Goal: Information Seeking & Learning: Learn about a topic

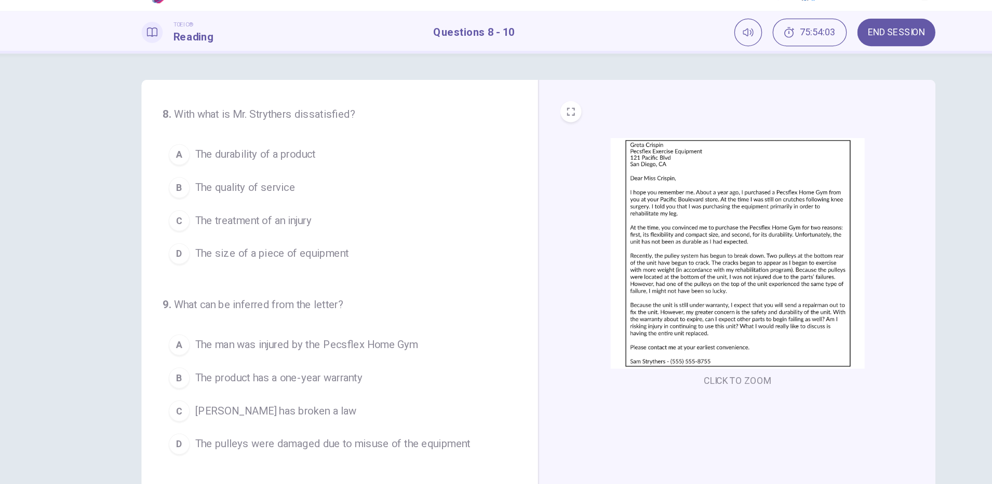
click at [592, 184] on img at bounding box center [651, 223] width 199 height 181
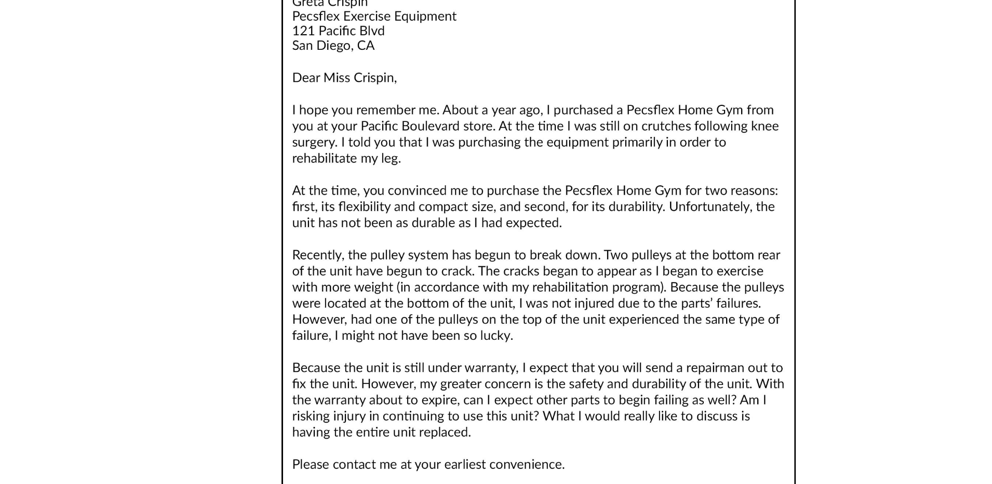
click at [472, 258] on img at bounding box center [496, 220] width 940 height 414
drag, startPoint x: 472, startPoint y: 258, endPoint x: 695, endPoint y: 190, distance: 232.9
click at [695, 190] on img at bounding box center [496, 220] width 940 height 414
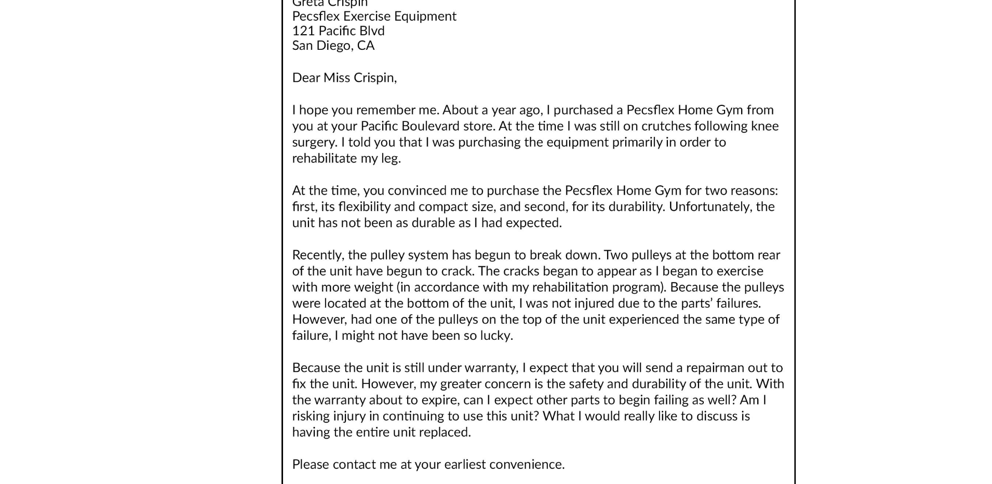
click at [802, 179] on img at bounding box center [496, 220] width 940 height 414
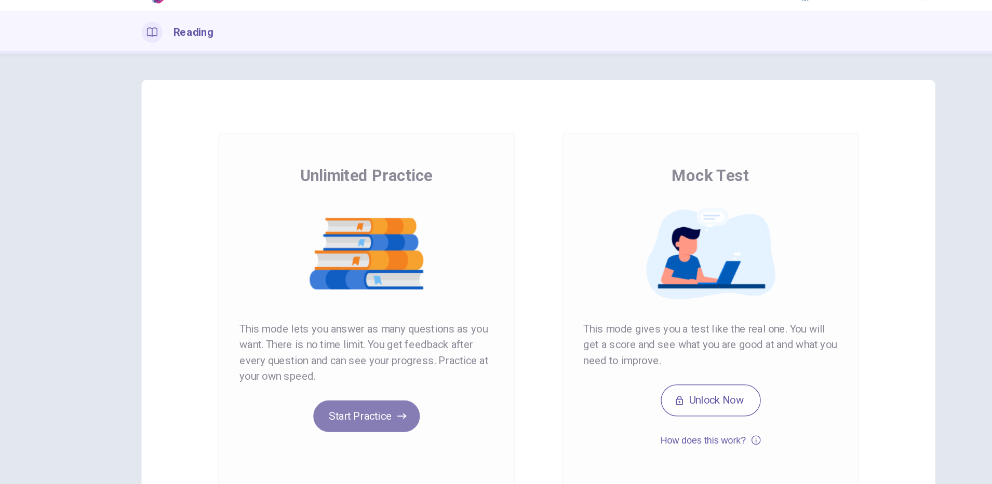
click at [365, 354] on button "Start Practice" at bounding box center [361, 351] width 84 height 25
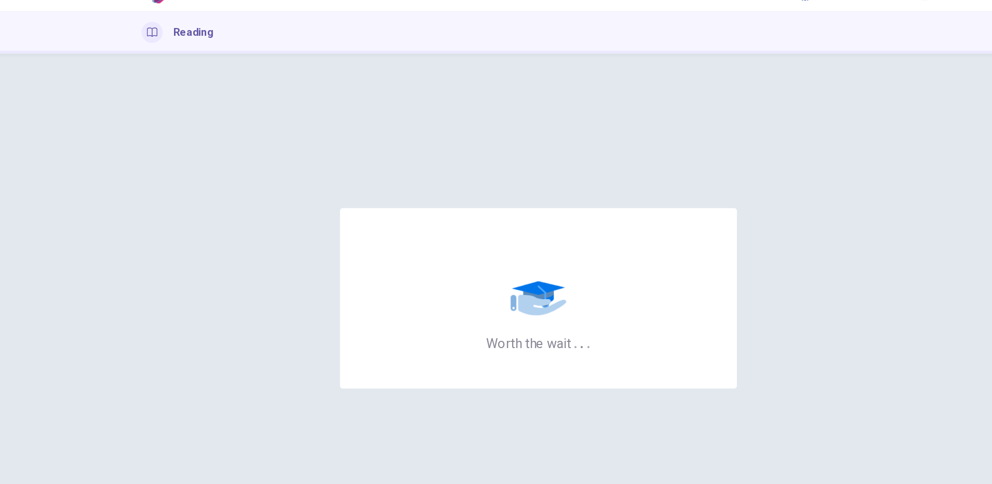
click at [553, 144] on div "Worth the wait . . ." at bounding box center [495, 258] width 623 height 343
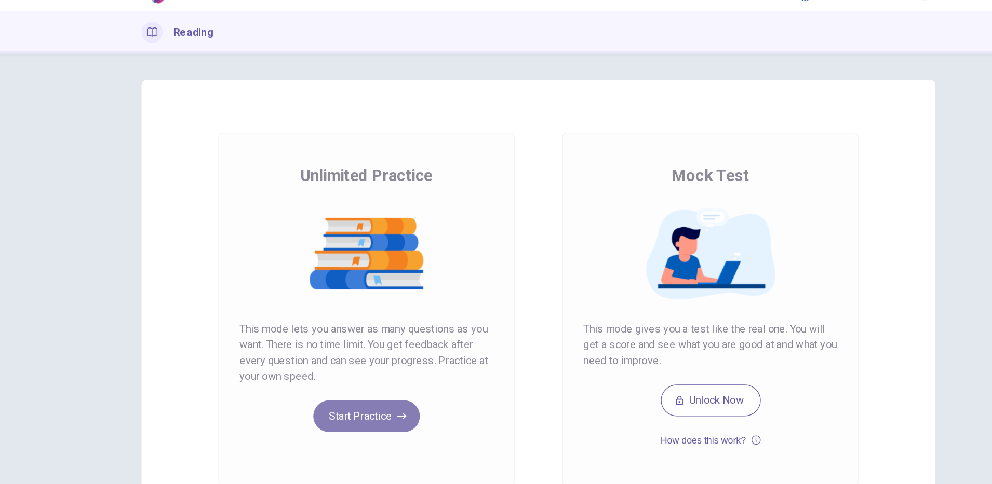
click at [361, 360] on button "Start Practice" at bounding box center [361, 351] width 84 height 25
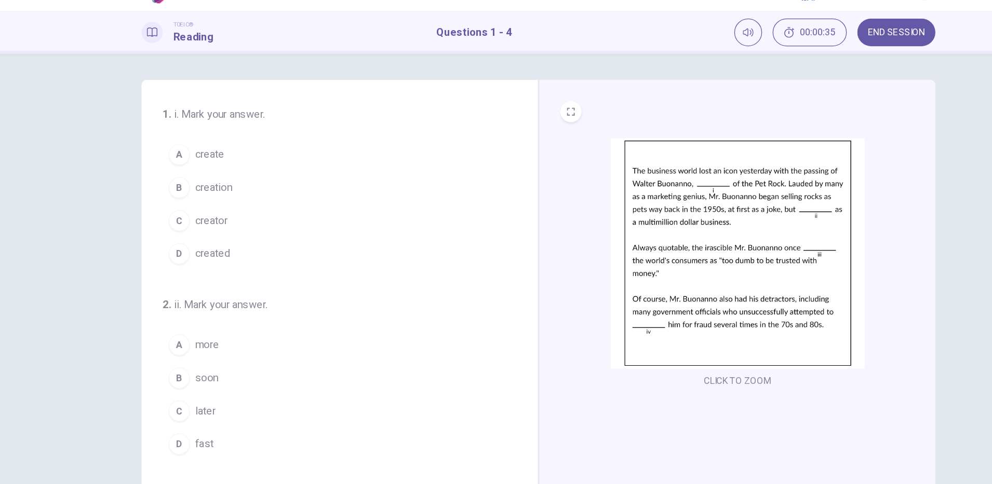
click at [255, 226] on button "D created" at bounding box center [333, 224] width 265 height 26
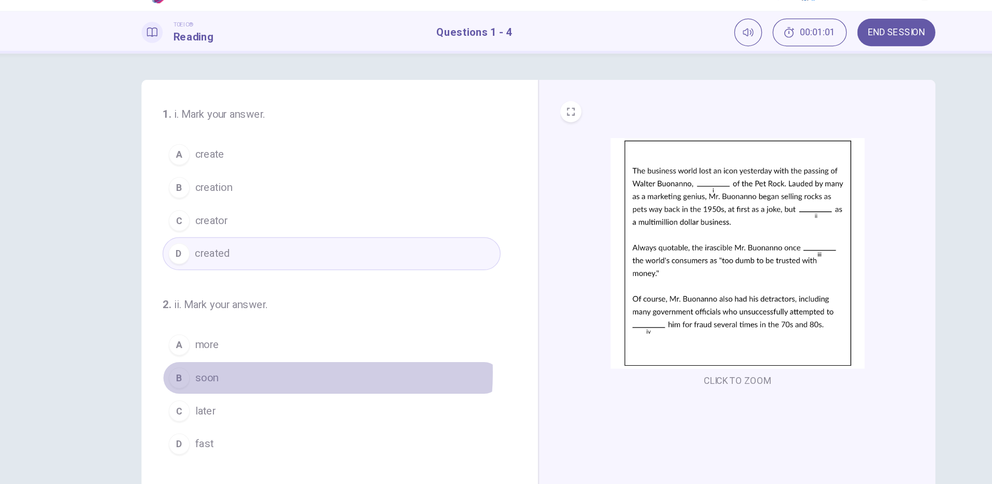
click at [244, 317] on button "B soon" at bounding box center [333, 321] width 265 height 26
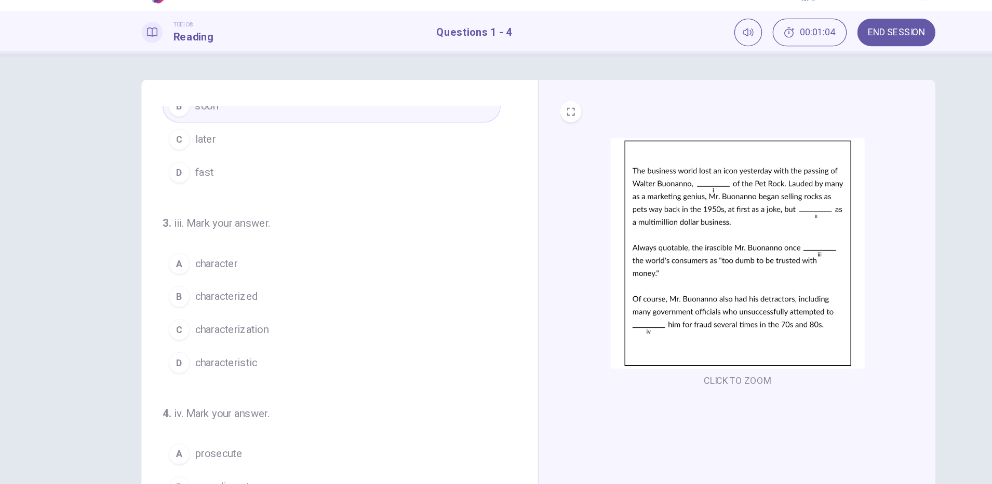
scroll to position [237, 0]
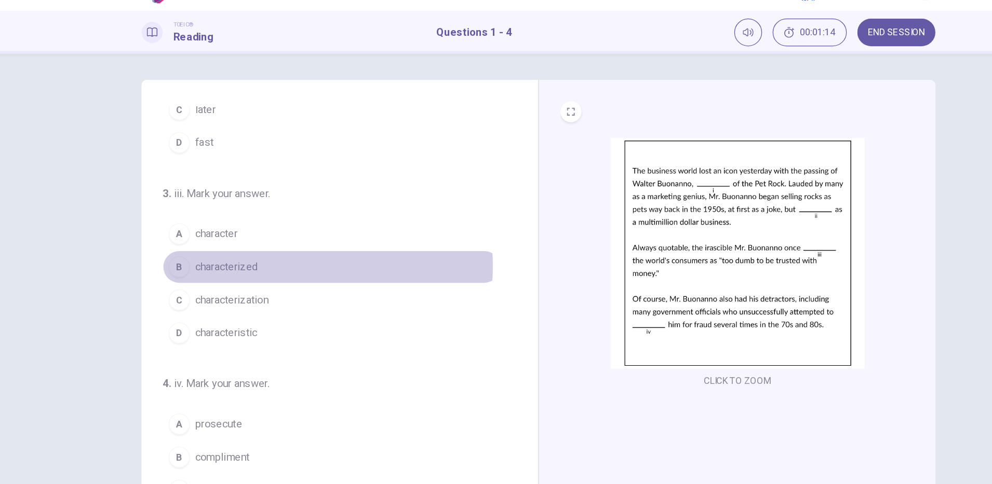
click at [269, 234] on span "characterized" at bounding box center [250, 234] width 49 height 12
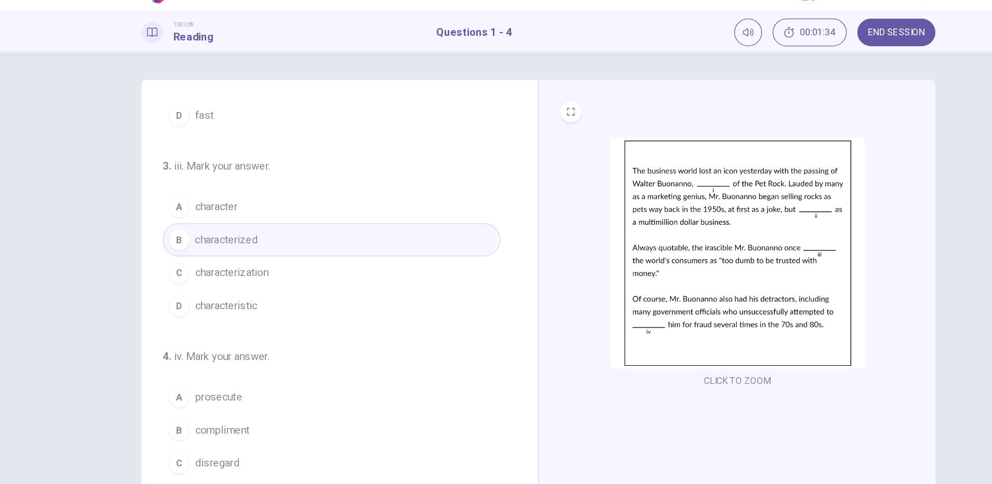
scroll to position [26, 0]
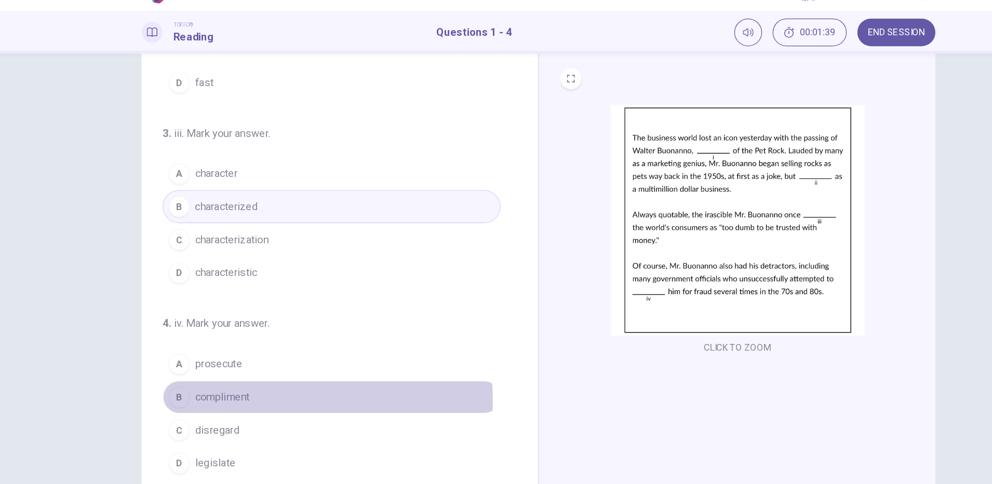
click at [271, 340] on button "B compliment" at bounding box center [333, 336] width 265 height 26
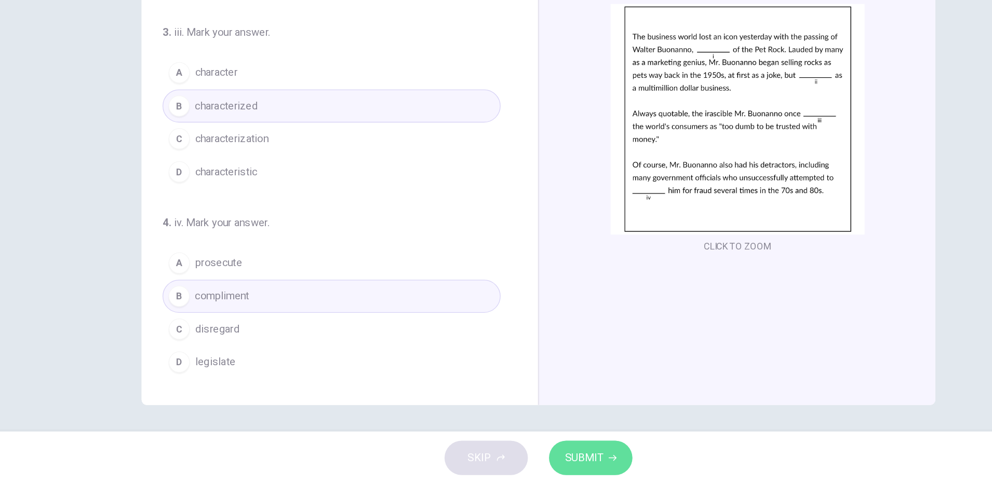
click at [530, 458] on span "SUBMIT" at bounding box center [532, 463] width 30 height 15
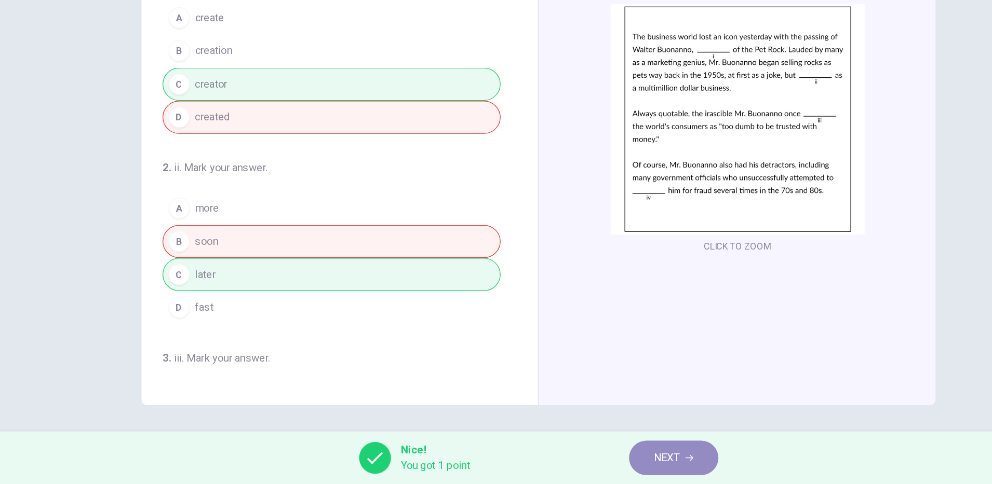
click at [618, 462] on button "NEXT" at bounding box center [602, 463] width 70 height 27
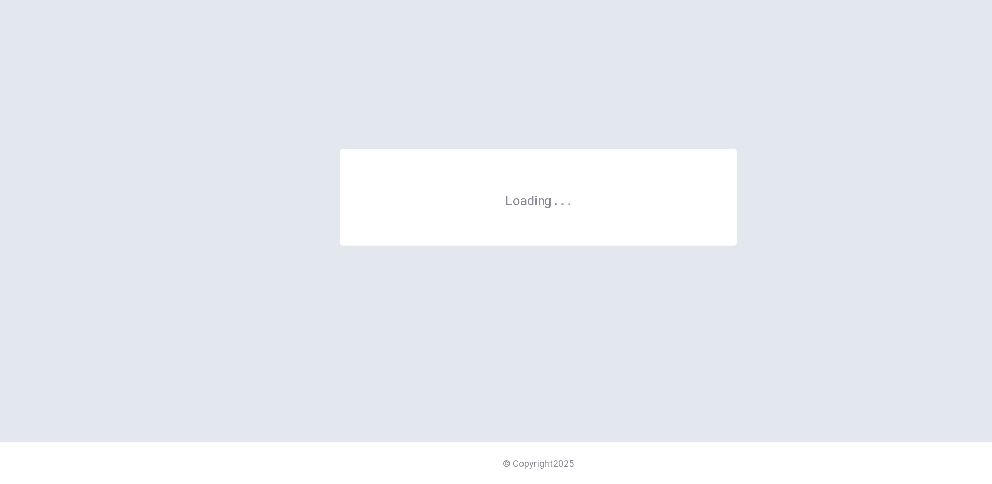
scroll to position [0, 0]
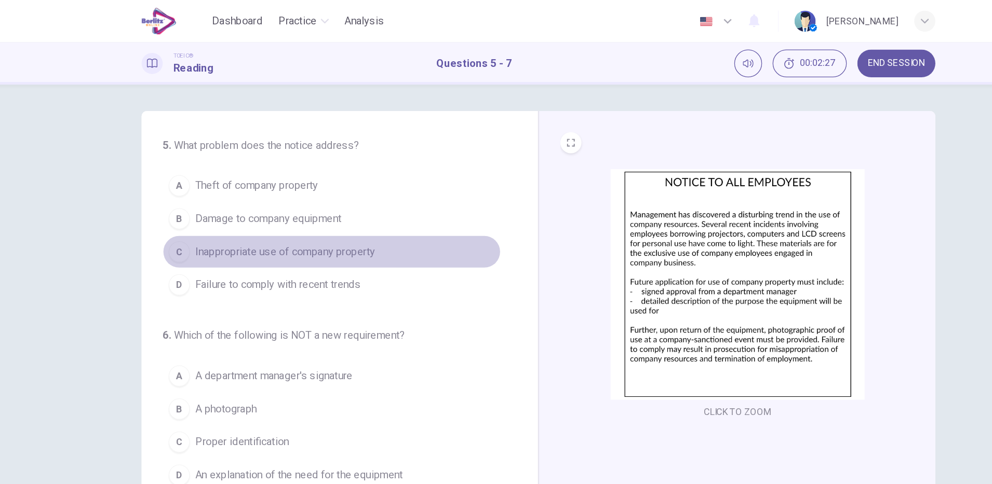
click at [338, 197] on span "Inappropriate use of company property" at bounding box center [296, 198] width 141 height 12
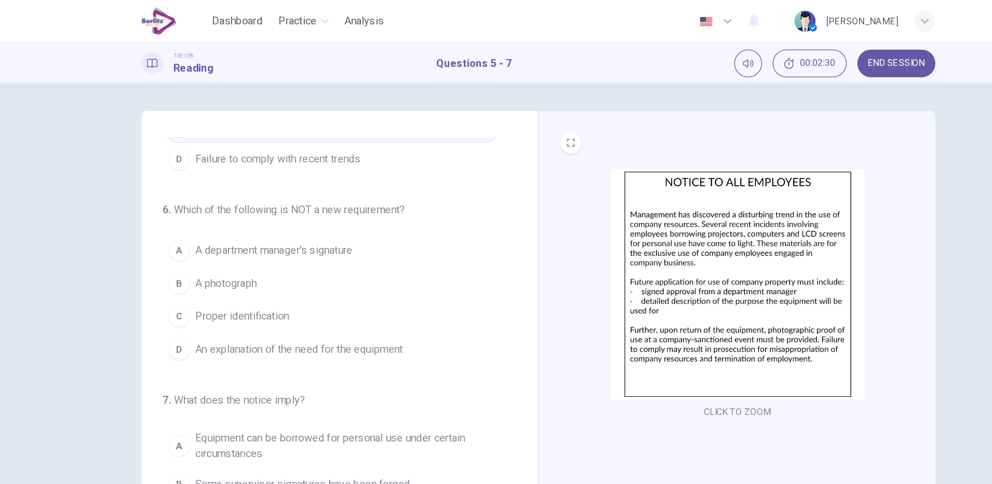
scroll to position [99, 0]
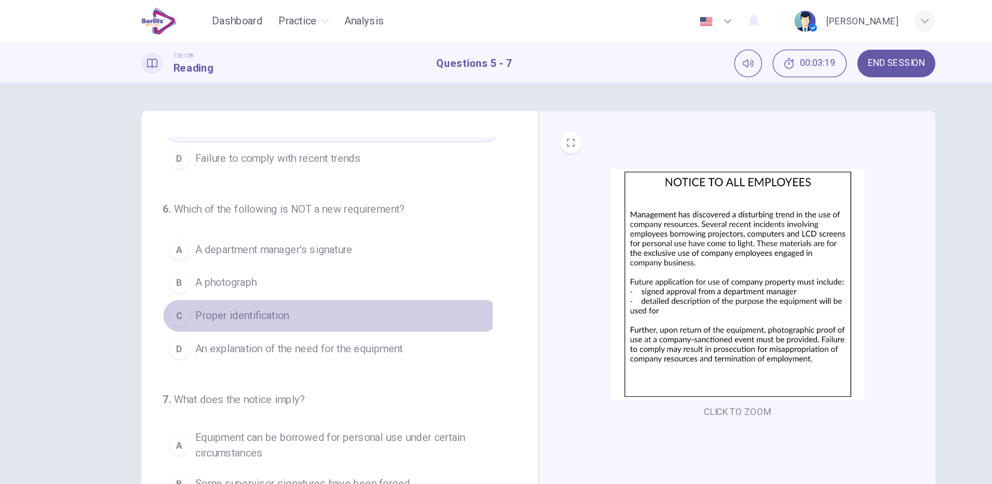
click at [276, 247] on span "Proper identification" at bounding box center [263, 248] width 74 height 12
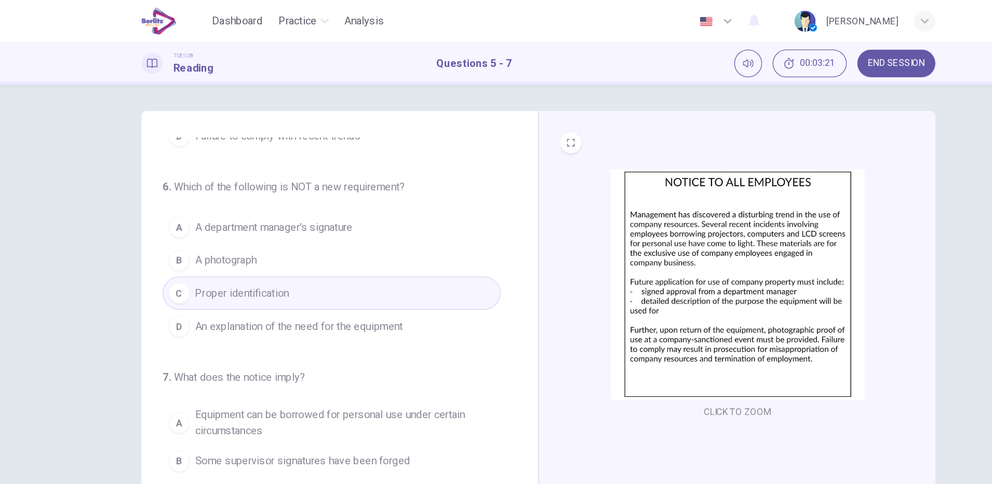
scroll to position [26, 0]
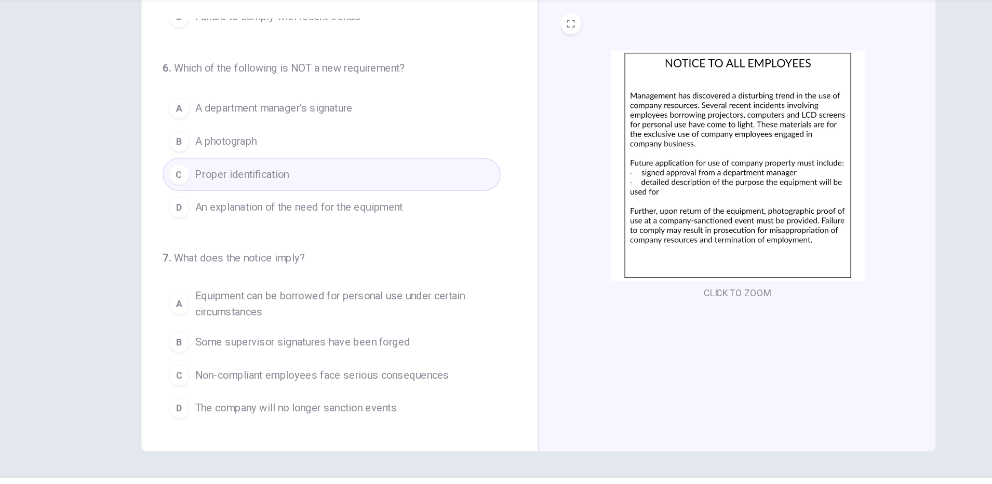
click at [362, 364] on span "Non-compliant employees face serious consequences" at bounding box center [325, 362] width 199 height 12
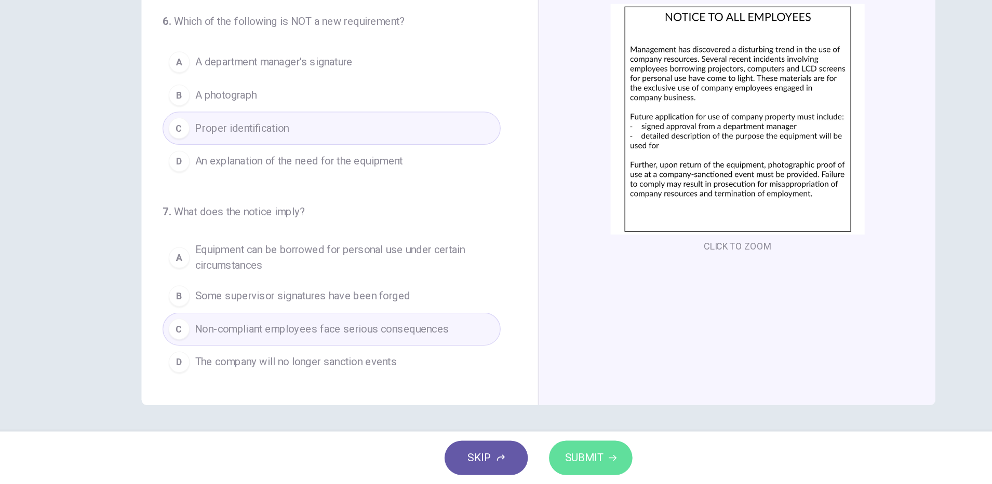
click at [549, 464] on button "SUBMIT" at bounding box center [536, 463] width 65 height 27
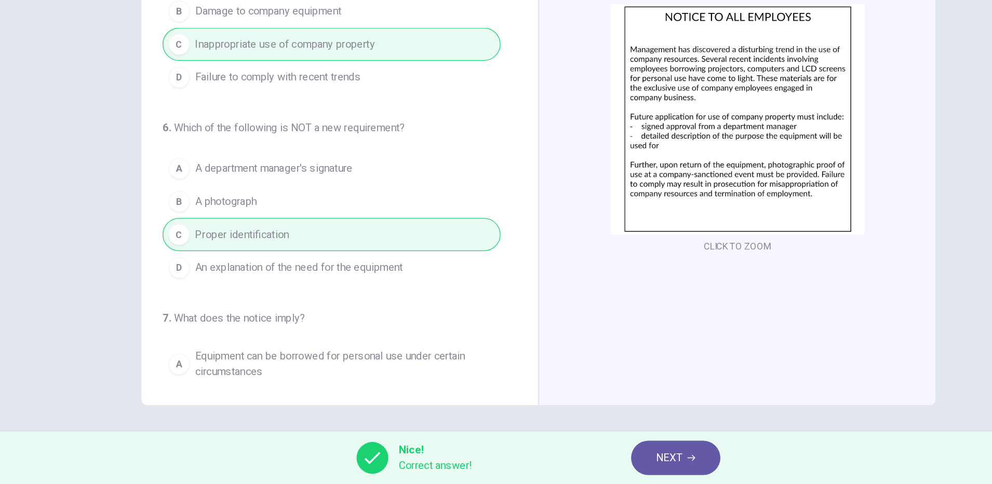
scroll to position [0, 0]
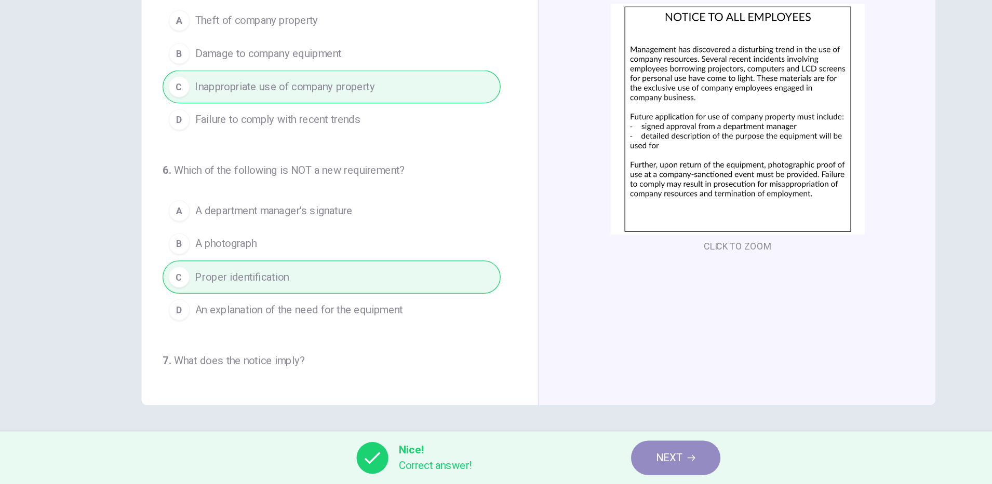
click at [587, 468] on button "NEXT" at bounding box center [604, 463] width 70 height 27
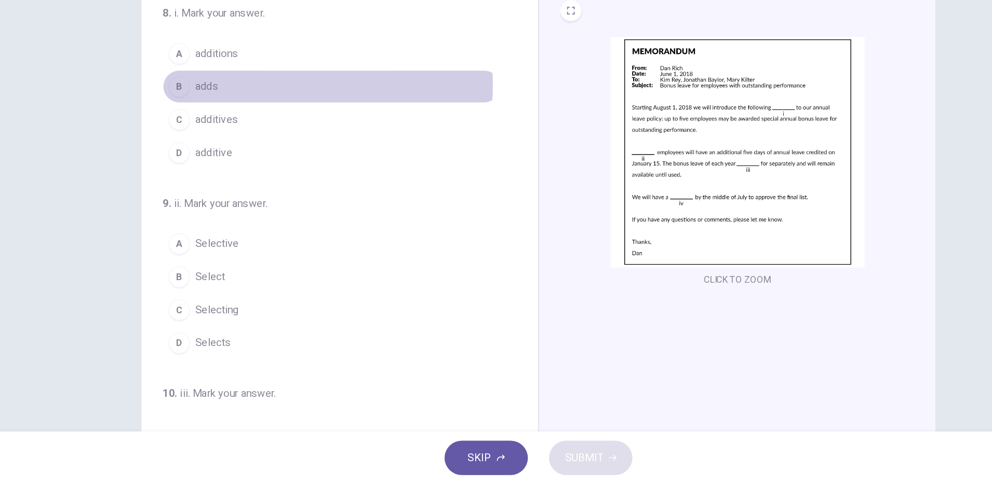
click at [257, 170] on button "B adds" at bounding box center [333, 172] width 265 height 26
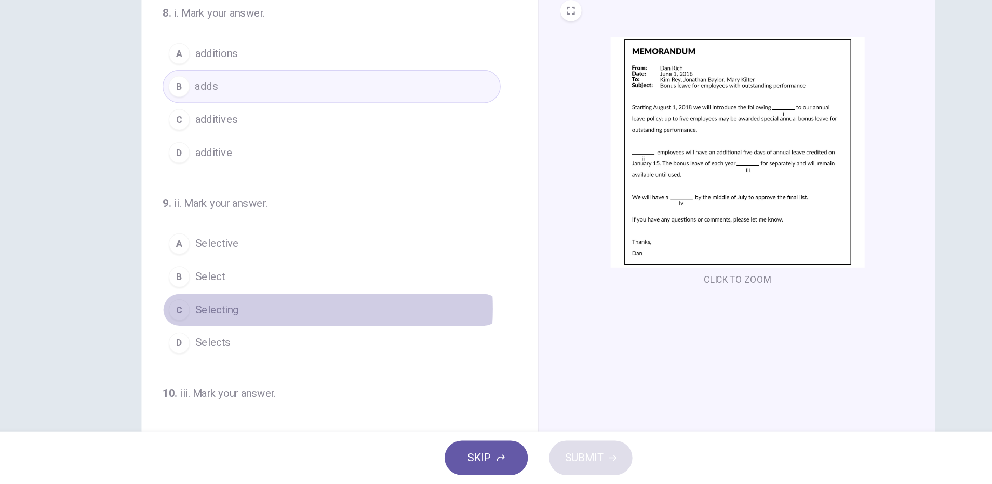
click at [259, 346] on button "C Selecting" at bounding box center [333, 347] width 265 height 26
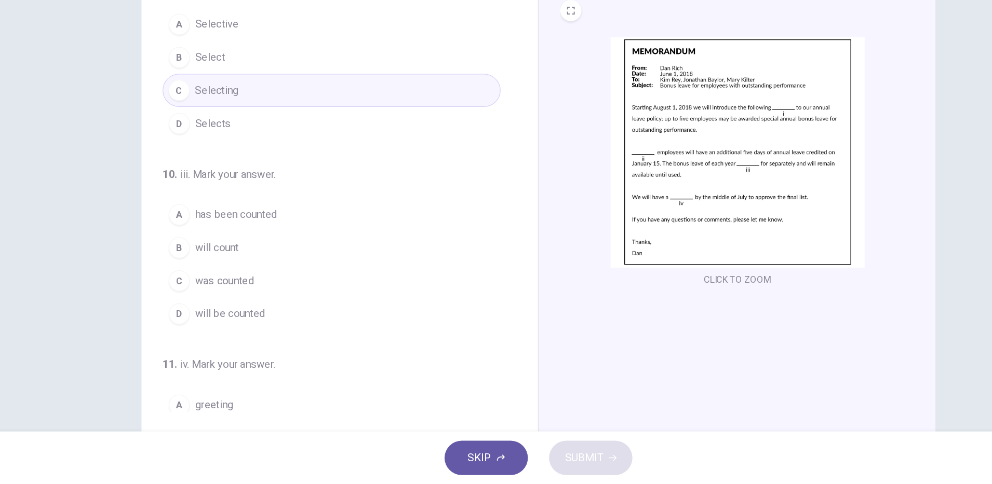
scroll to position [175, 0]
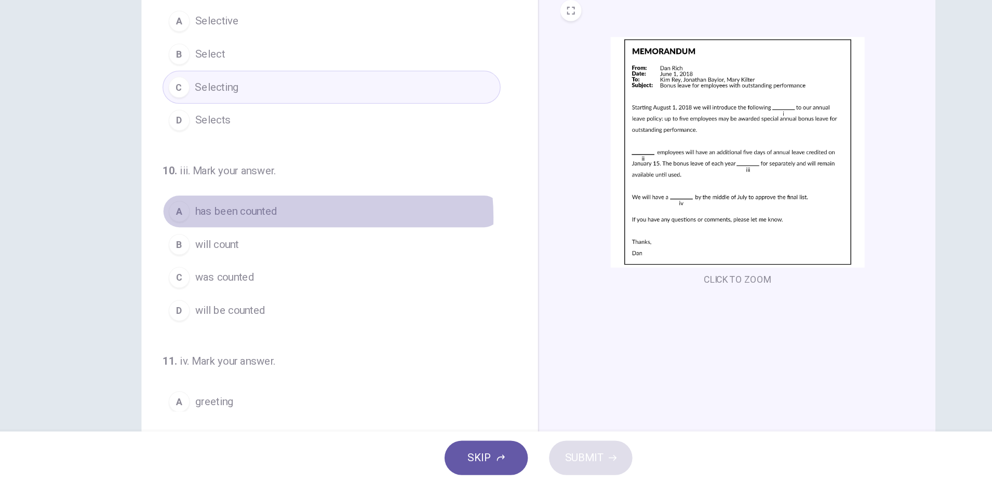
click at [276, 275] on span "has been counted" at bounding box center [258, 270] width 64 height 12
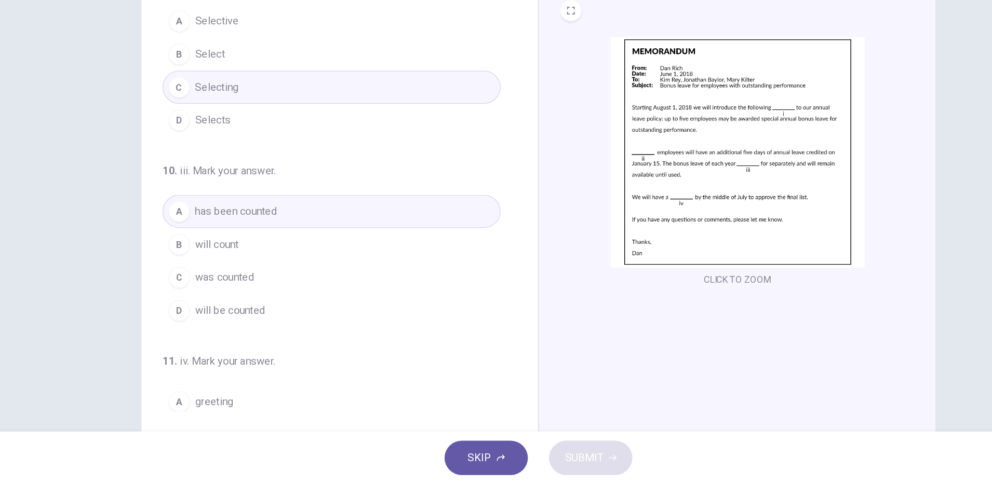
scroll to position [258, 0]
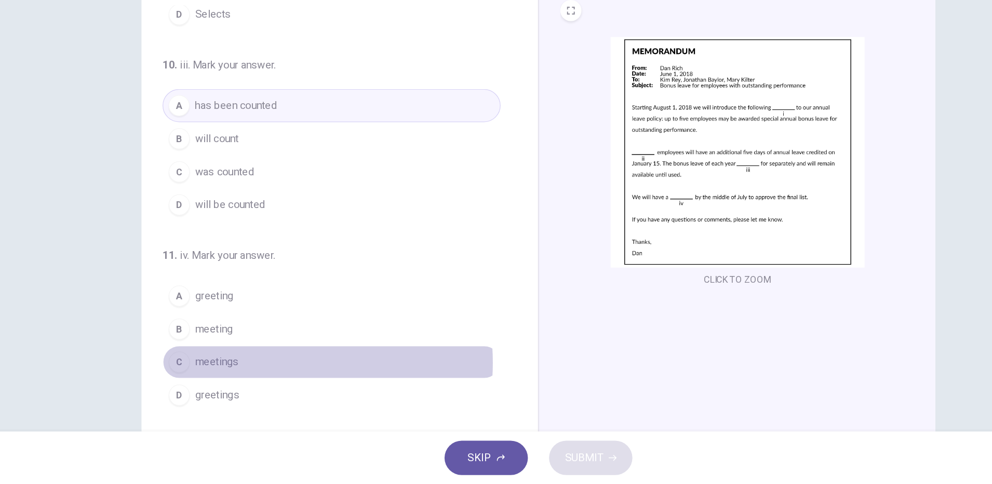
click at [261, 389] on button "C meetings" at bounding box center [333, 388] width 265 height 26
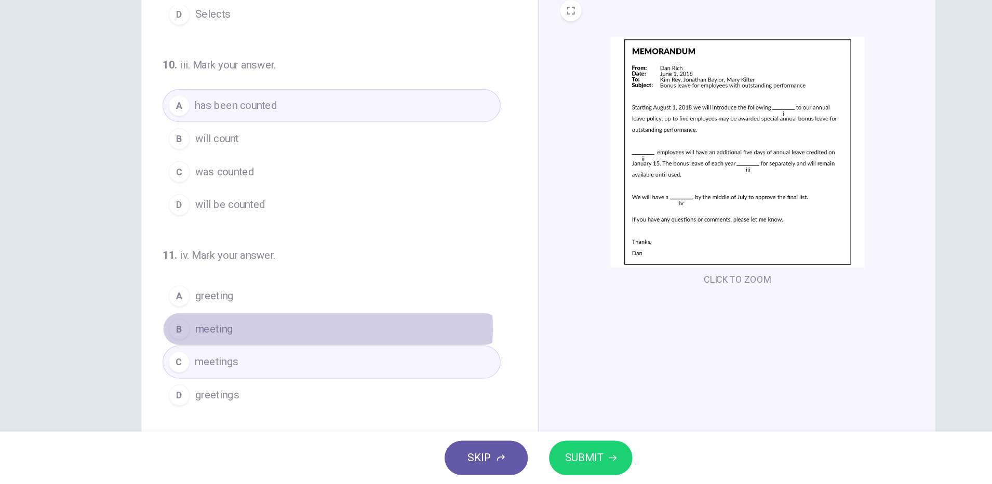
click at [263, 362] on button "B meeting" at bounding box center [333, 362] width 265 height 26
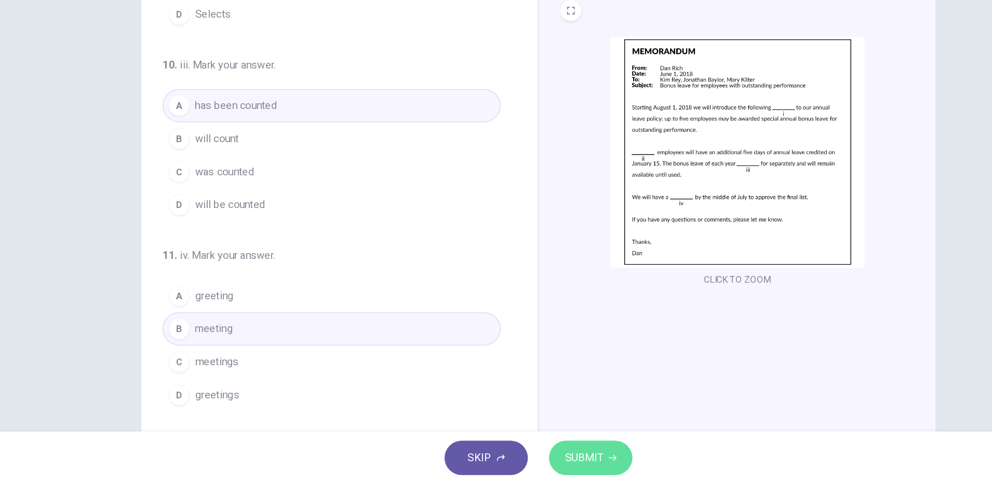
click at [529, 468] on span "SUBMIT" at bounding box center [532, 463] width 30 height 15
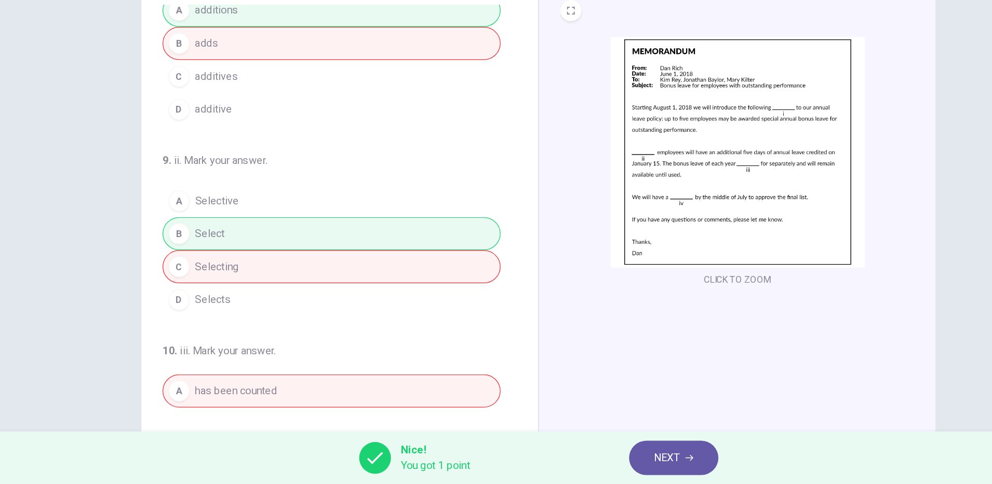
scroll to position [0, 0]
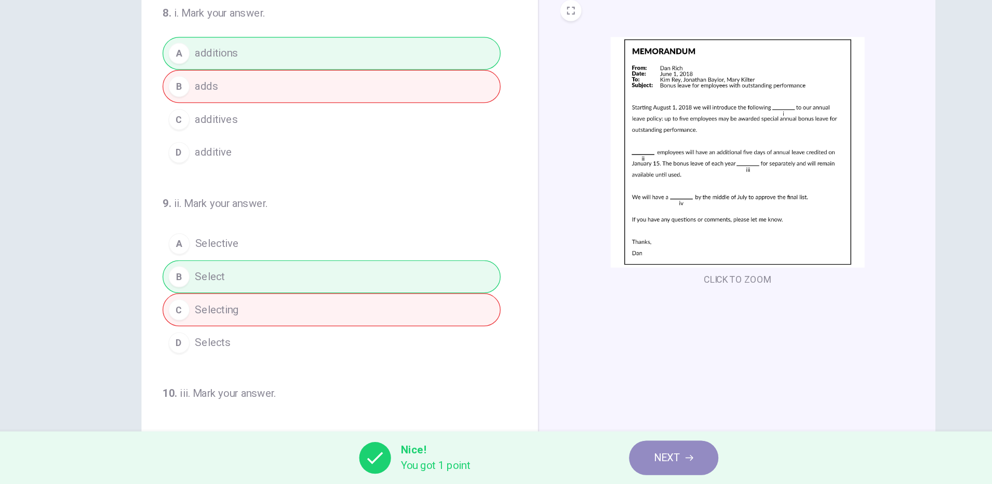
click at [591, 470] on span "NEXT" at bounding box center [597, 463] width 20 height 15
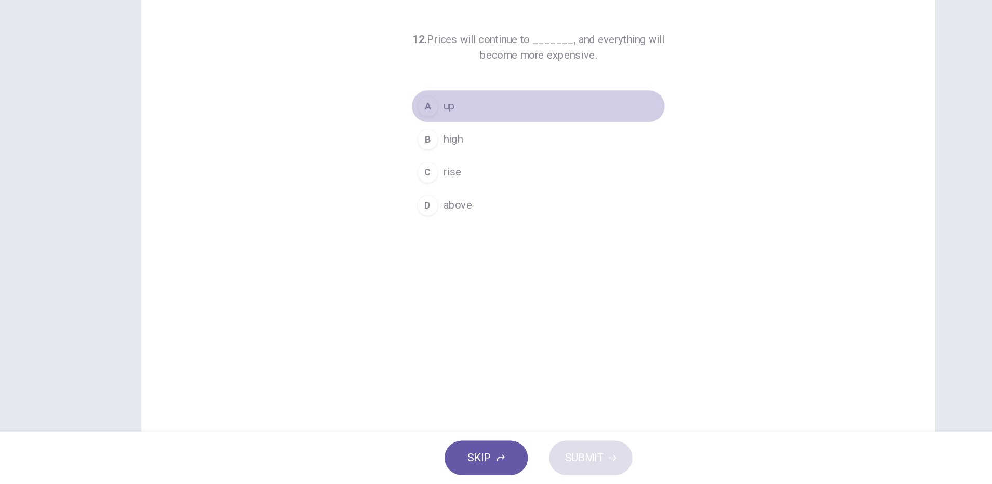
click at [439, 192] on button "A up" at bounding box center [495, 187] width 199 height 26
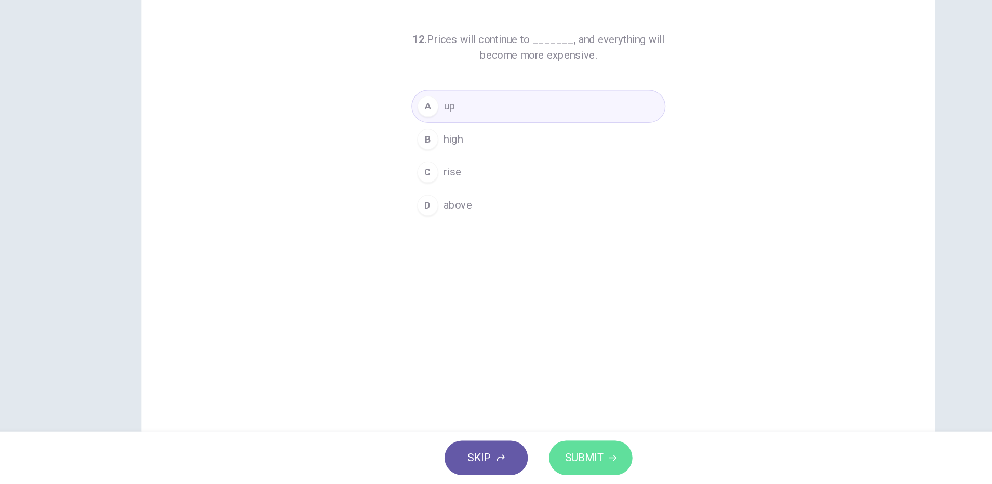
click at [536, 475] on button "SUBMIT" at bounding box center [536, 463] width 65 height 27
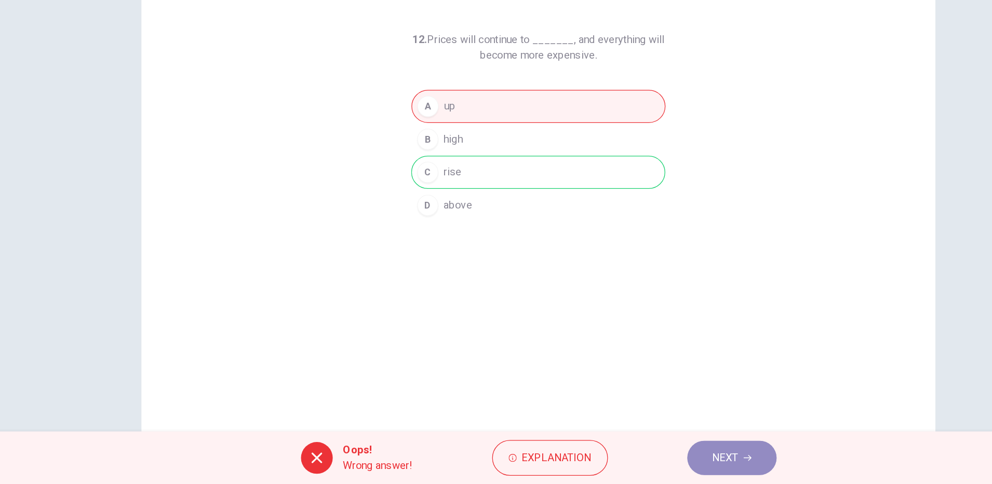
click at [660, 468] on button "NEXT" at bounding box center [648, 463] width 70 height 27
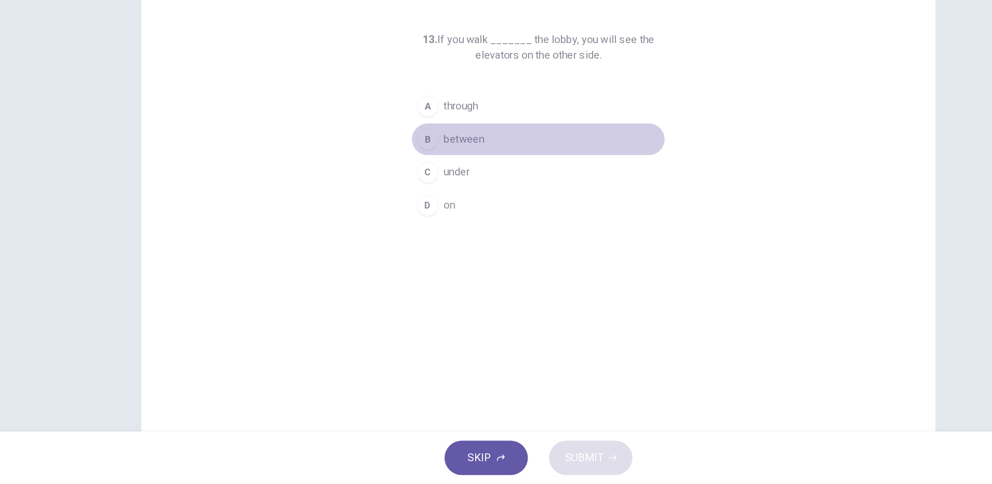
click at [451, 210] on button "B between" at bounding box center [495, 213] width 199 height 26
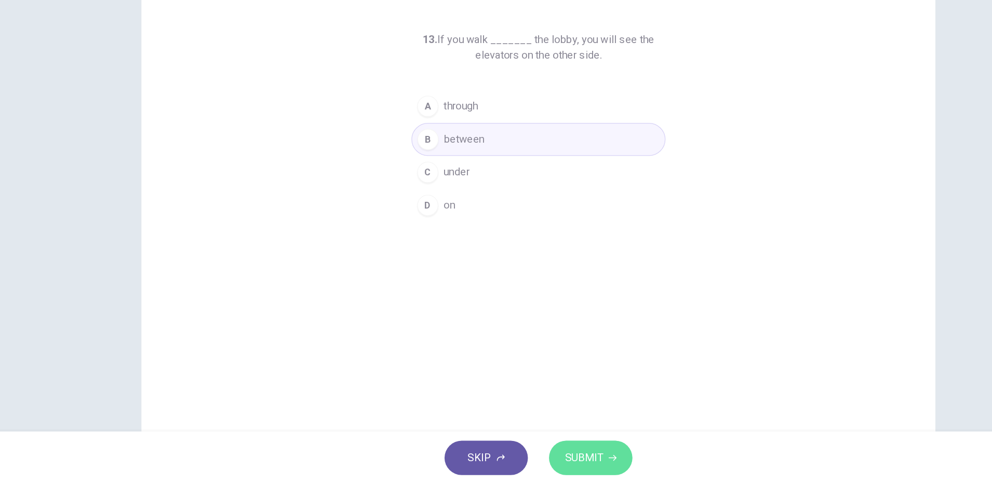
click at [532, 460] on span "SUBMIT" at bounding box center [532, 463] width 30 height 15
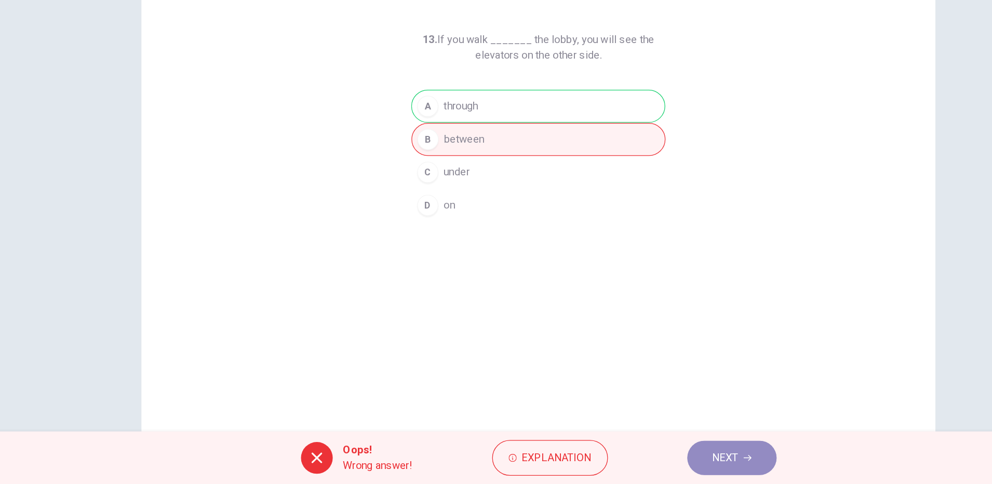
click at [671, 458] on button "NEXT" at bounding box center [648, 463] width 70 height 27
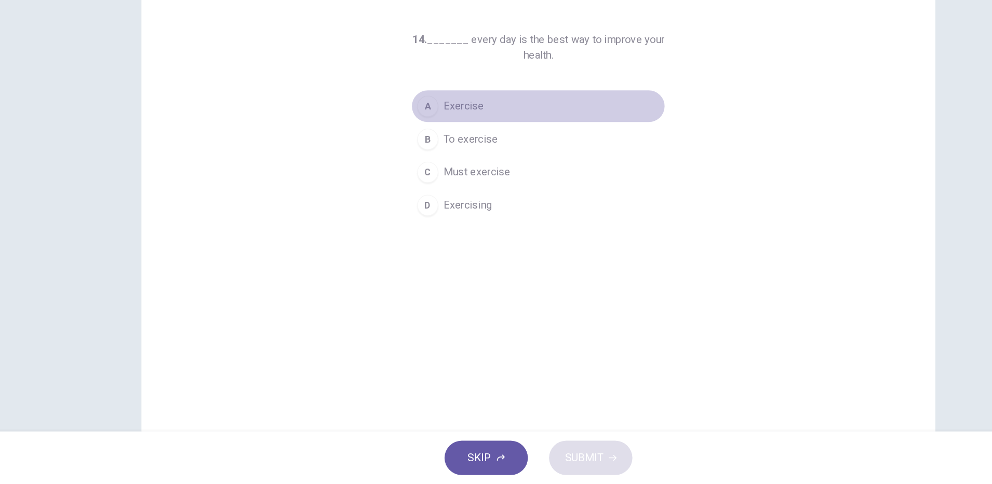
click at [446, 186] on span "Exercise" at bounding box center [438, 187] width 32 height 12
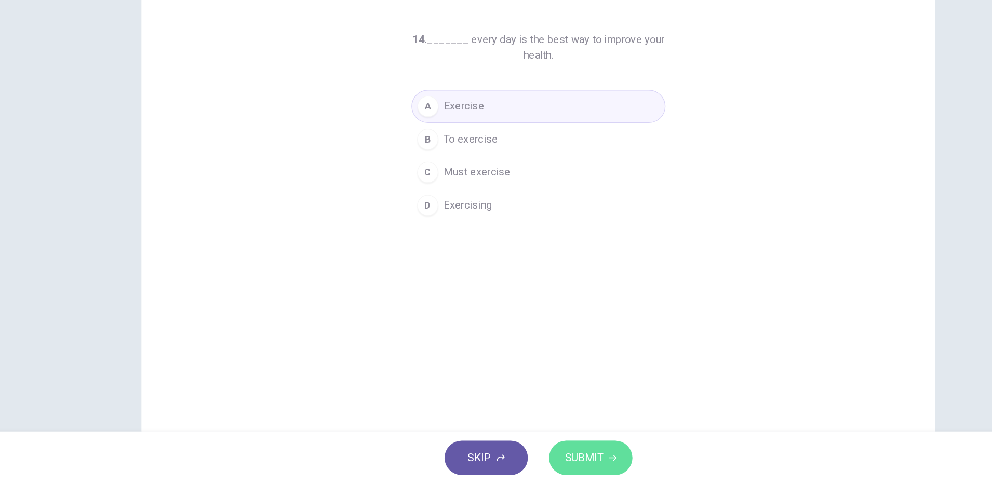
click at [524, 464] on span "SUBMIT" at bounding box center [532, 463] width 30 height 15
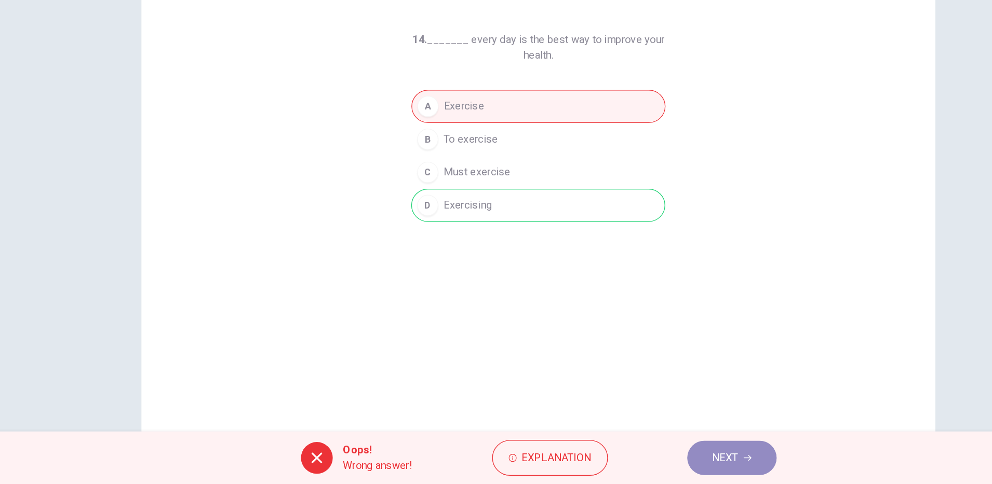
click at [665, 467] on button "NEXT" at bounding box center [648, 463] width 70 height 27
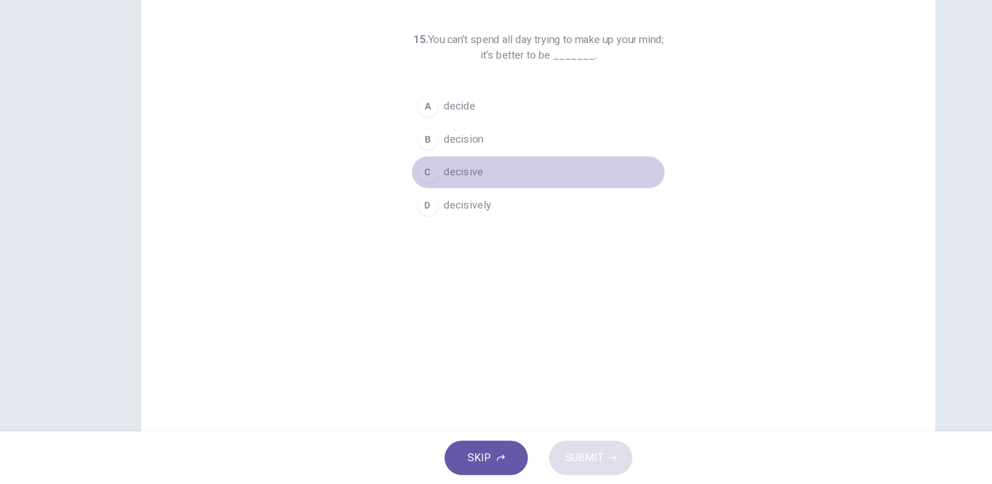
click at [445, 235] on span "decisive" at bounding box center [437, 239] width 31 height 12
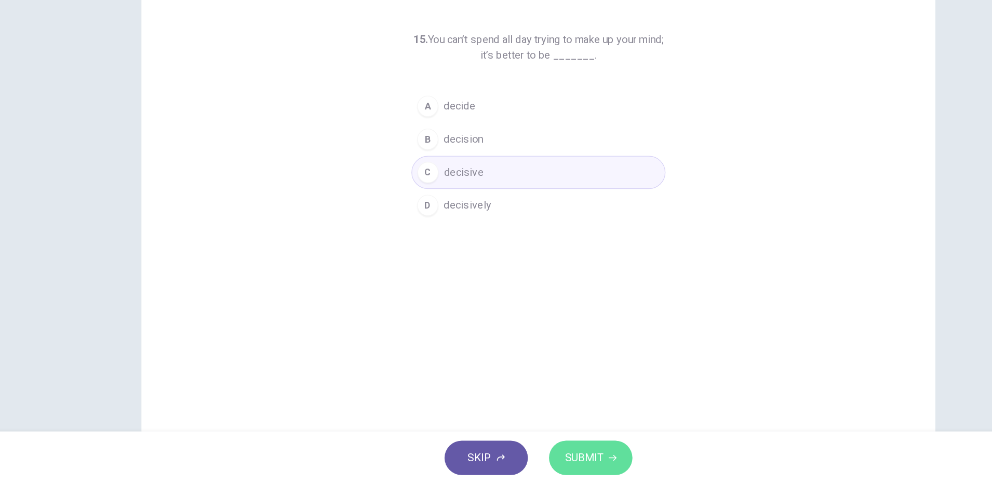
click at [537, 455] on button "SUBMIT" at bounding box center [536, 463] width 65 height 27
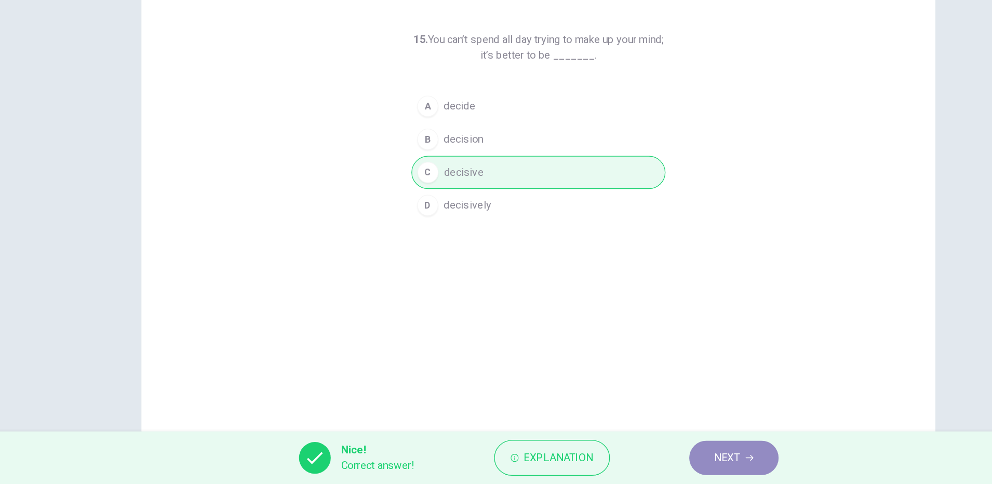
click at [659, 477] on button "NEXT" at bounding box center [649, 463] width 70 height 27
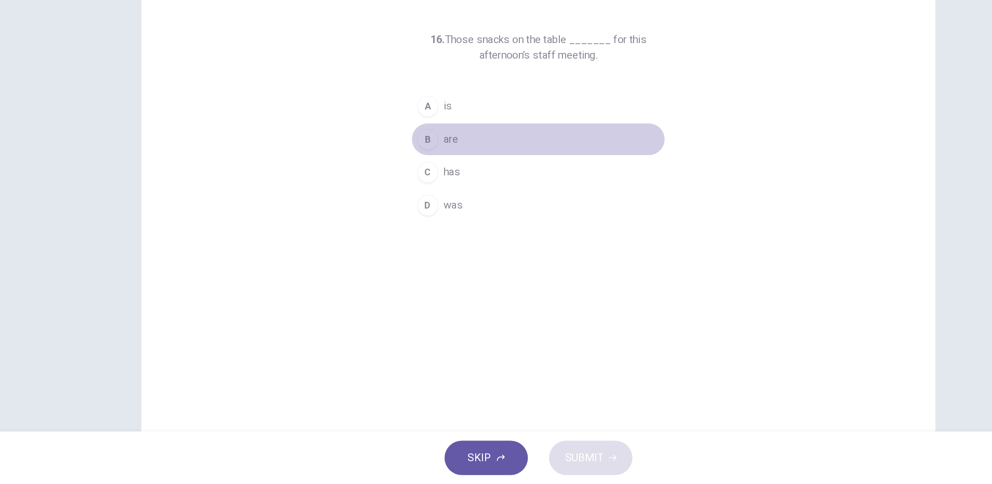
click at [427, 213] on span "are" at bounding box center [427, 213] width 11 height 12
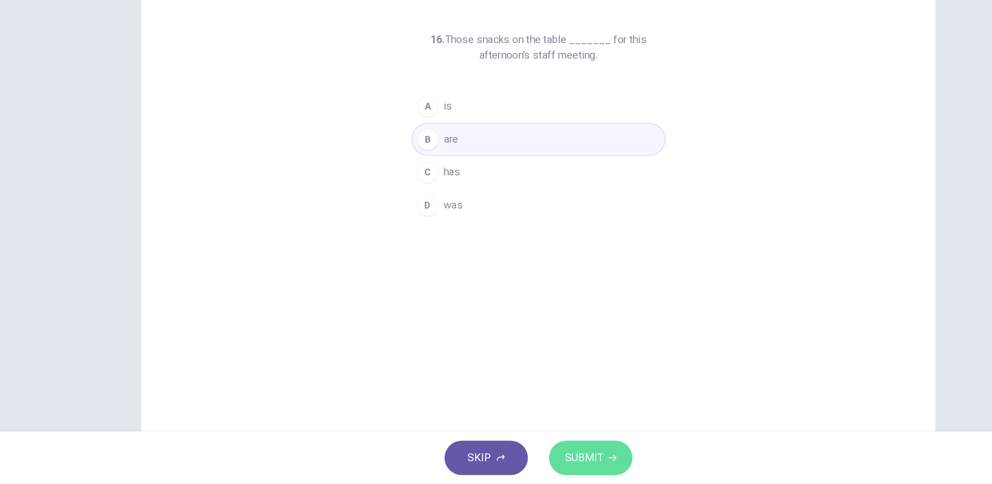
click at [549, 465] on button "SUBMIT" at bounding box center [536, 463] width 65 height 27
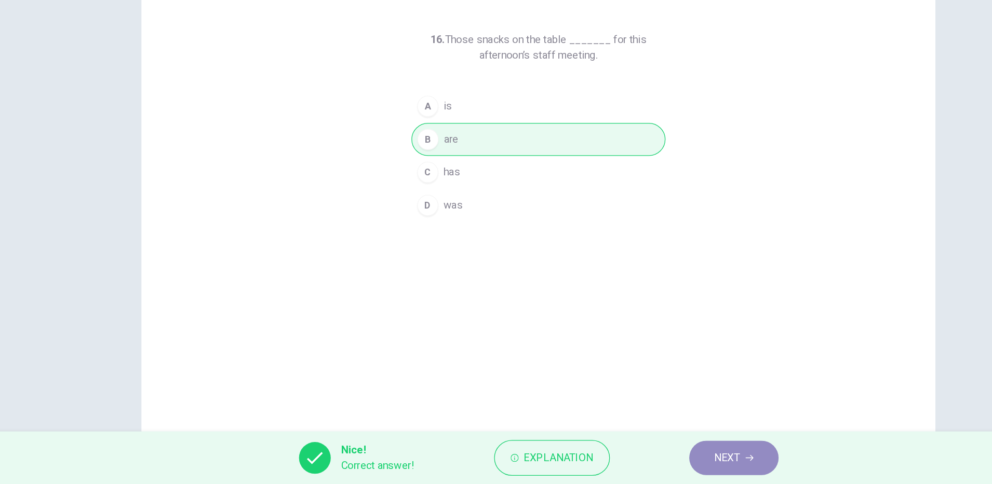
click at [644, 467] on span "NEXT" at bounding box center [644, 463] width 20 height 15
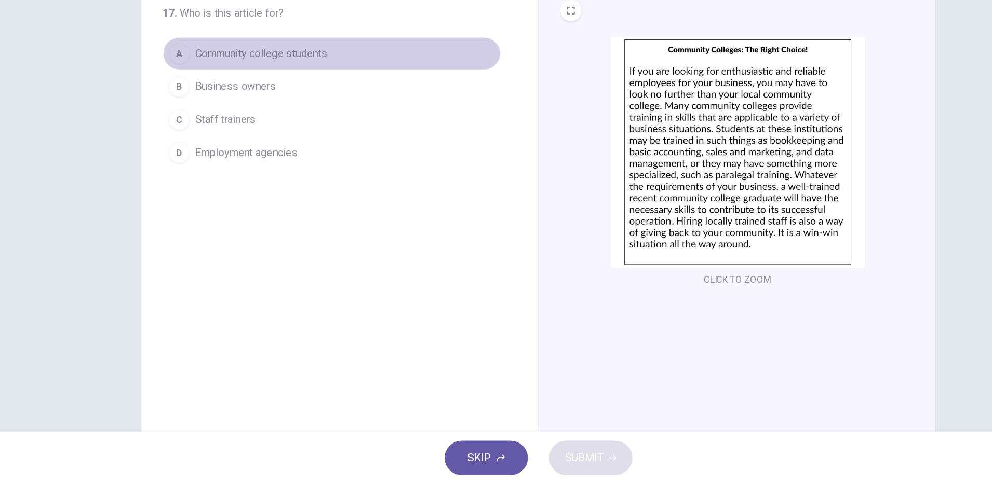
click at [320, 150] on span "Community college students" at bounding box center [278, 146] width 104 height 12
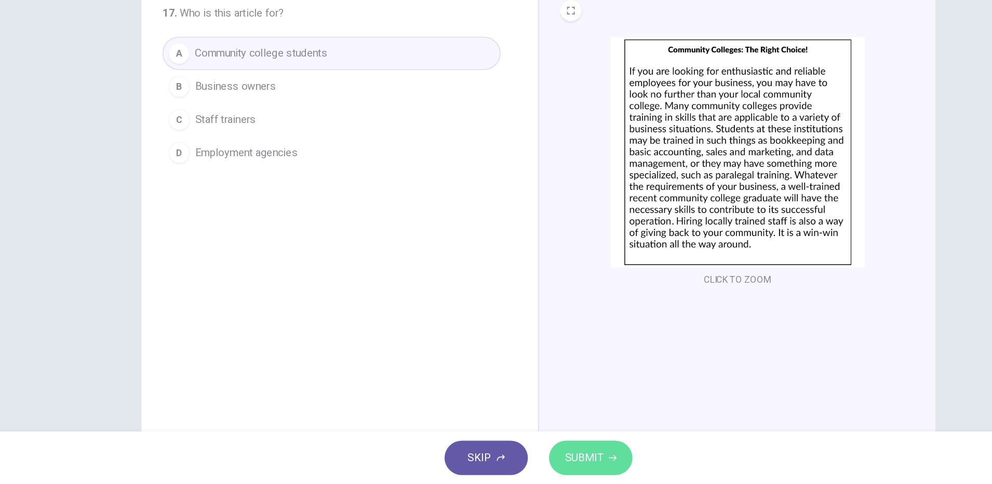
click at [544, 473] on button "SUBMIT" at bounding box center [536, 463] width 65 height 27
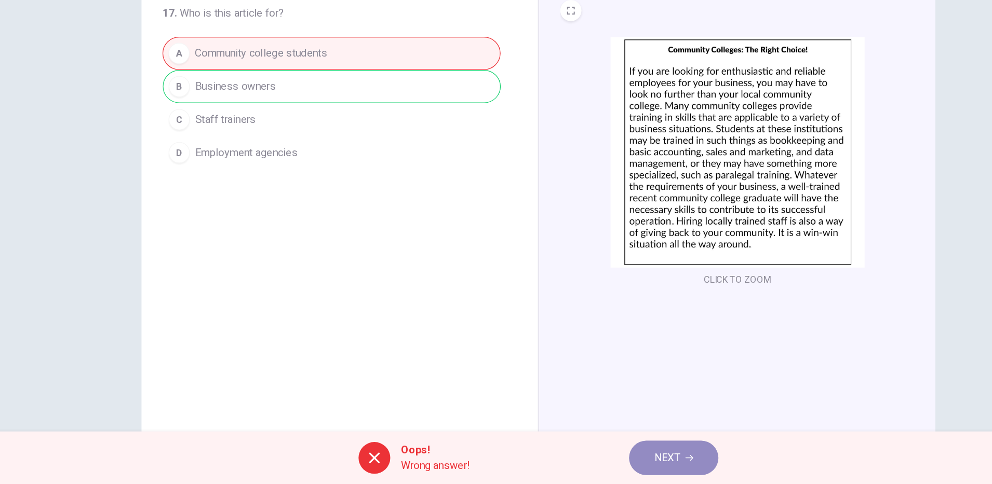
click at [591, 463] on span "NEXT" at bounding box center [597, 463] width 20 height 15
